Goal: Task Accomplishment & Management: Use online tool/utility

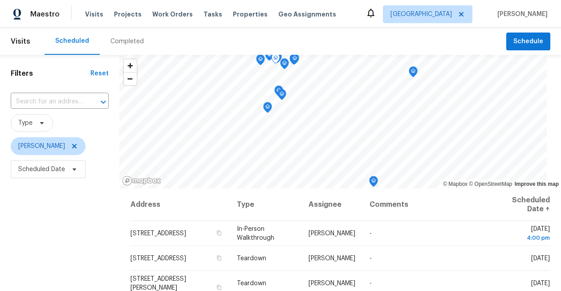
scroll to position [281, 0]
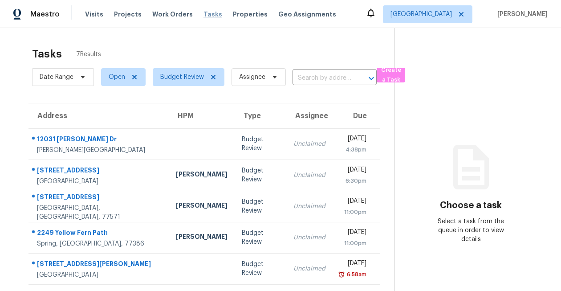
click at [204, 15] on span "Tasks" at bounding box center [213, 14] width 19 height 6
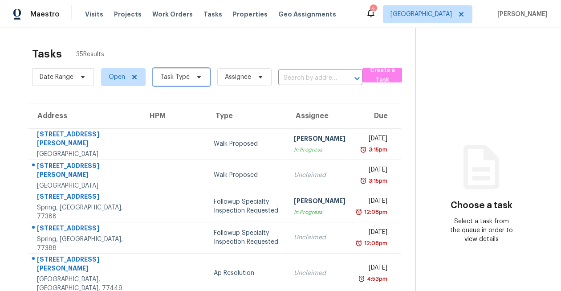
click at [192, 83] on span "Task Type" at bounding box center [181, 77] width 57 height 18
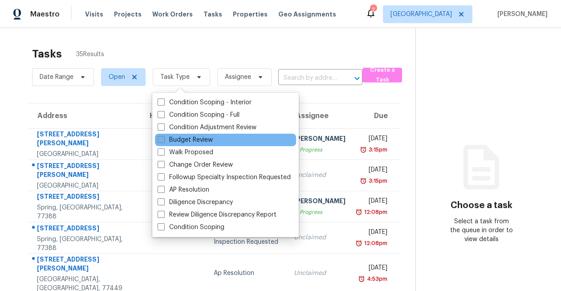
click at [179, 140] on label "Budget Review" at bounding box center [185, 139] width 55 height 9
click at [163, 140] on input "Budget Review" at bounding box center [161, 138] width 6 height 6
checkbox input "true"
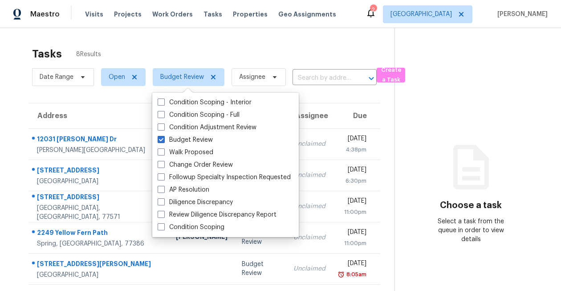
click at [9, 116] on div "Tasks 8 Results Date Range Open Budget Review Assignee ​ Create a Task Address …" at bounding box center [280, 206] width 561 height 357
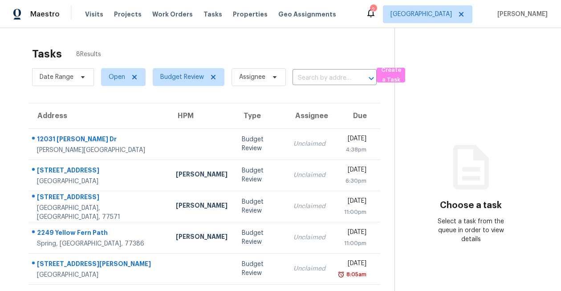
scroll to position [94, 0]
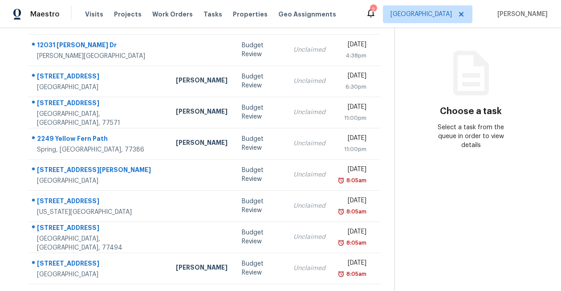
click at [375, 16] on icon at bounding box center [370, 13] width 7 height 9
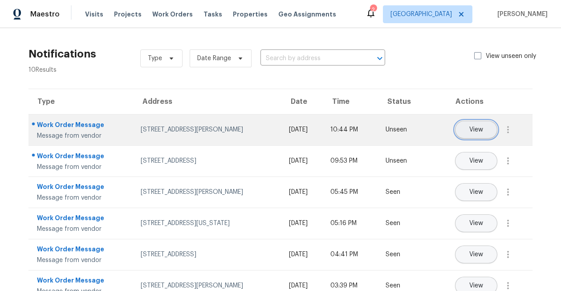
click at [473, 131] on span "View" at bounding box center [476, 129] width 14 height 7
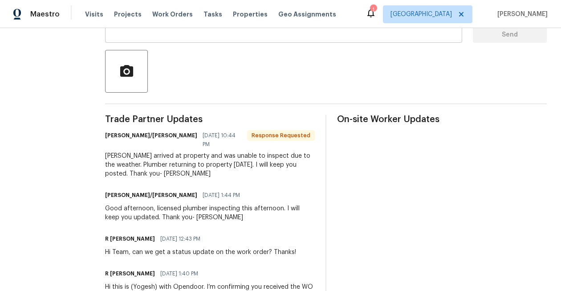
scroll to position [179, 0]
